Goal: Transaction & Acquisition: Purchase product/service

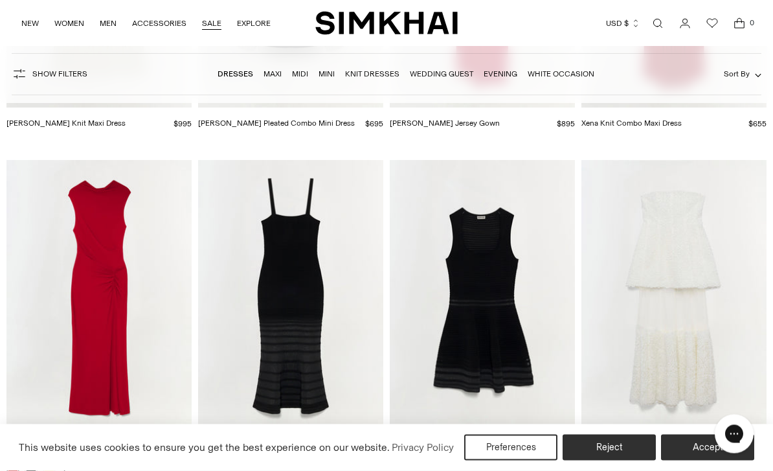
scroll to position [3775, 0]
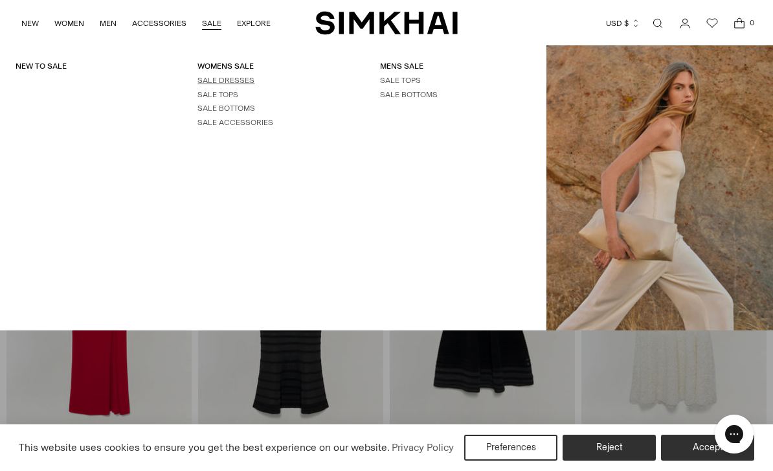
click at [237, 84] on link "SALE DRESSES" at bounding box center [226, 80] width 57 height 9
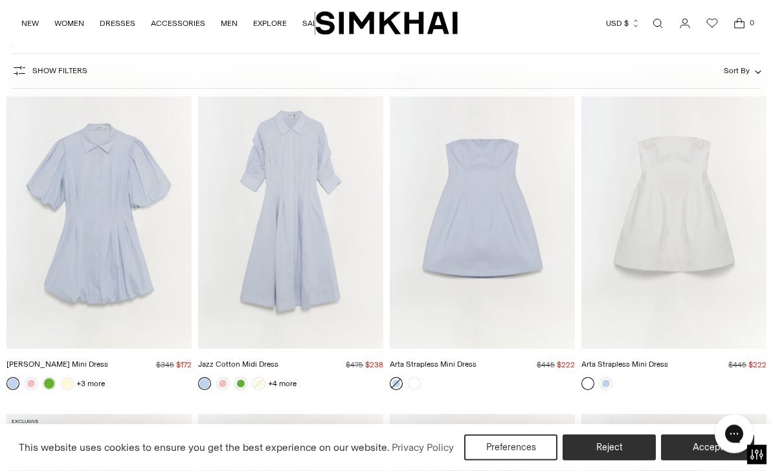
scroll to position [3519, 0]
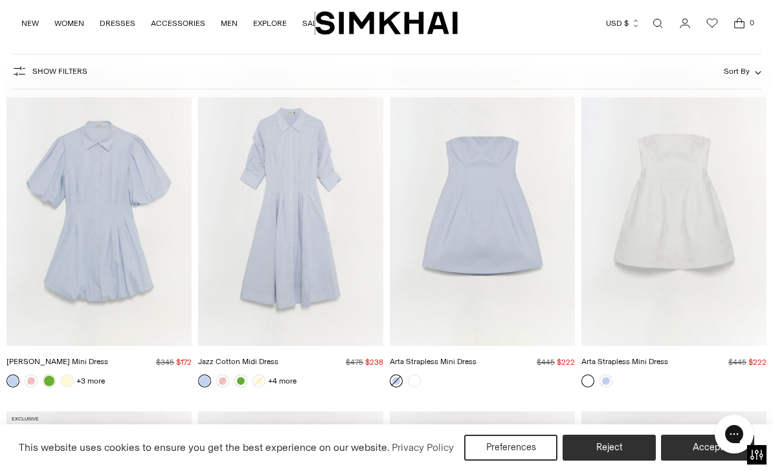
click at [289, 230] on img "Jazz Cotton Midi Dress" at bounding box center [290, 207] width 185 height 278
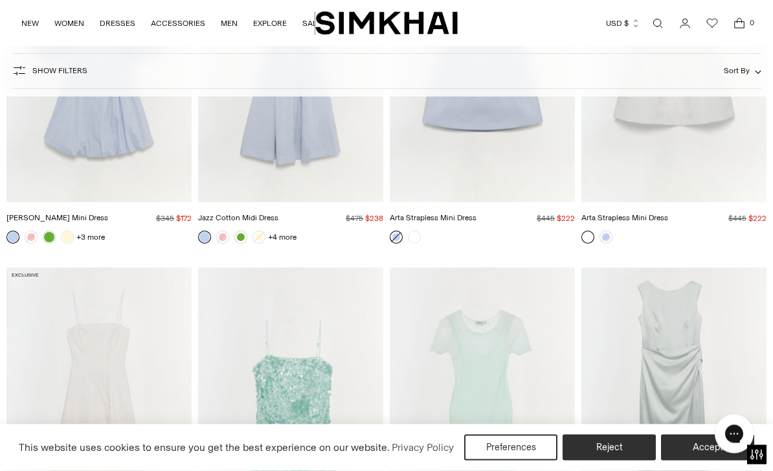
scroll to position [3647, 0]
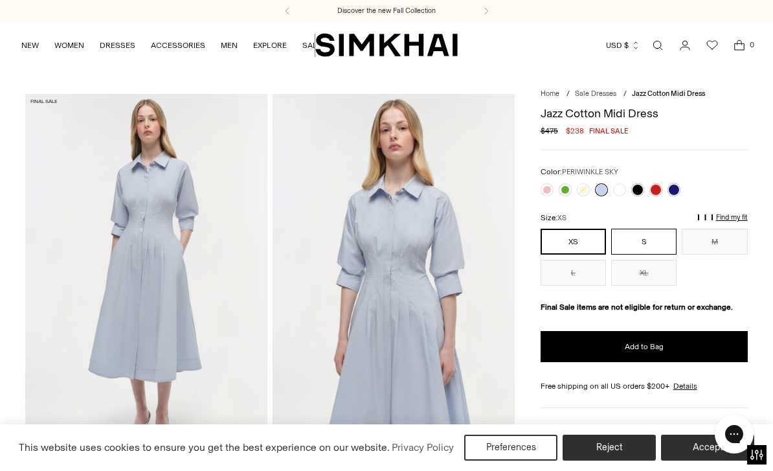
click at [657, 239] on button "S" at bounding box center [643, 242] width 65 height 26
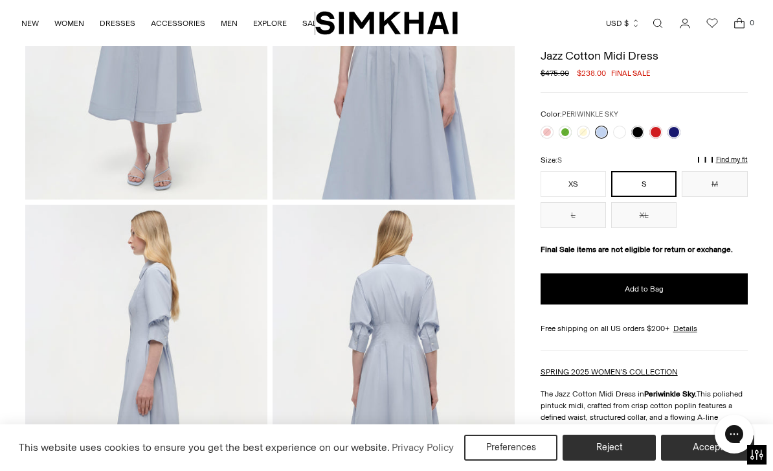
scroll to position [258, 0]
